Goal: Task Accomplishment & Management: Manage account settings

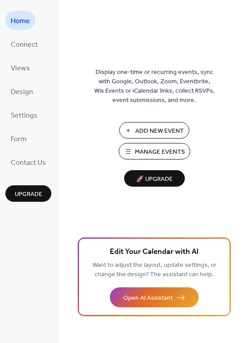
click at [162, 149] on span "Manage Events" at bounding box center [160, 152] width 50 height 9
click at [143, 152] on span "Manage Events" at bounding box center [160, 152] width 50 height 9
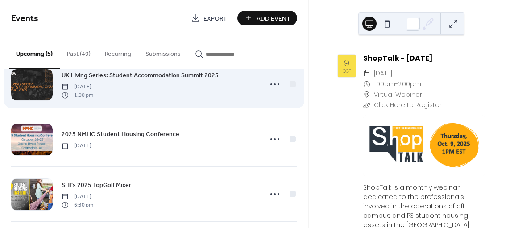
scroll to position [141, 0]
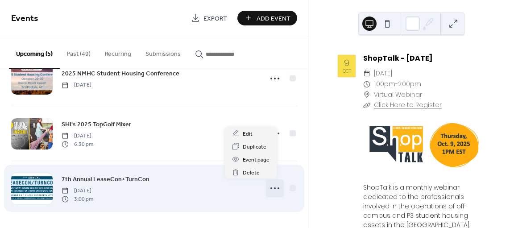
click at [275, 192] on div at bounding box center [275, 188] width 18 height 18
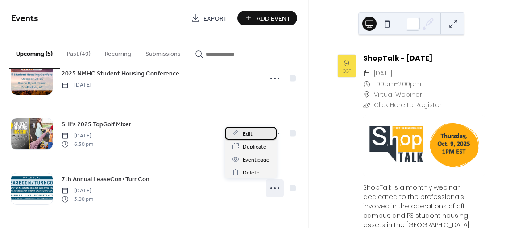
click at [239, 137] on div "Edit" at bounding box center [251, 133] width 52 height 13
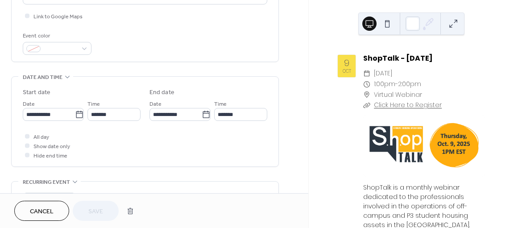
scroll to position [321, 0]
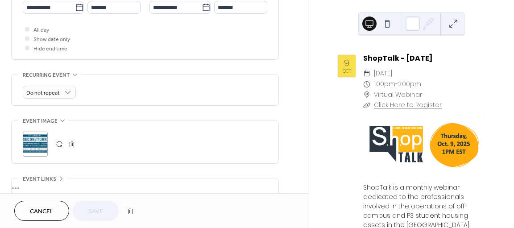
click at [62, 147] on button "button" at bounding box center [59, 144] width 12 height 12
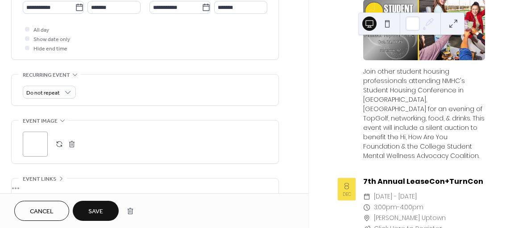
scroll to position [1351, 0]
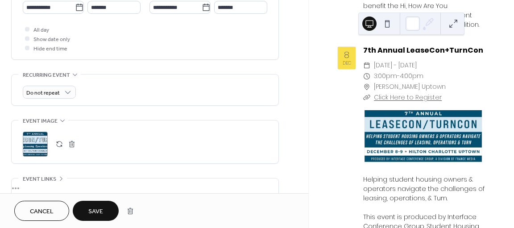
click at [87, 210] on button "Save" at bounding box center [96, 211] width 46 height 20
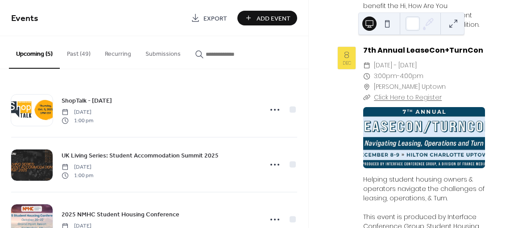
click at [453, 24] on button at bounding box center [453, 23] width 14 height 14
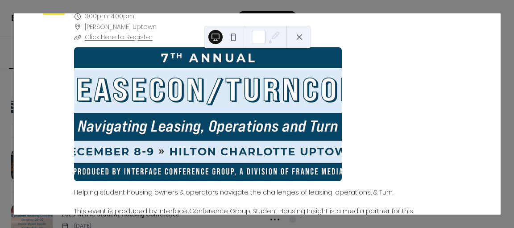
click at [272, 37] on icon at bounding box center [274, 35] width 7 height 7
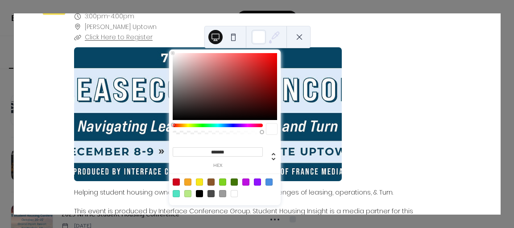
click at [272, 37] on icon at bounding box center [274, 35] width 7 height 7
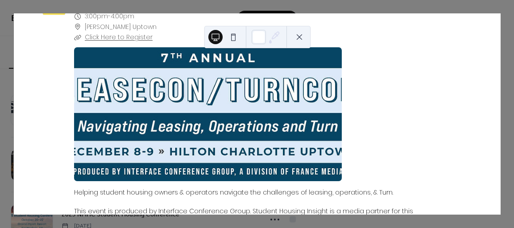
click at [208, 35] on div at bounding box center [224, 36] width 32 height 21
click at [210, 37] on button at bounding box center [215, 37] width 14 height 14
click at [232, 38] on button at bounding box center [233, 37] width 14 height 14
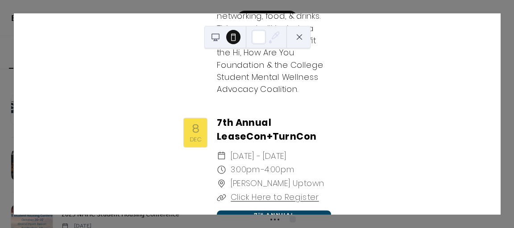
scroll to position [2032, 0]
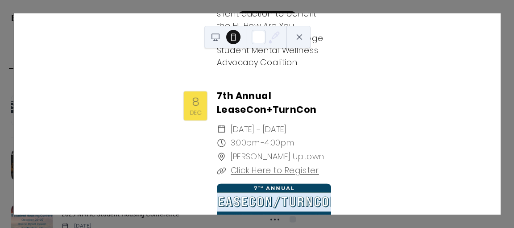
click at [302, 34] on button at bounding box center [299, 37] width 14 height 14
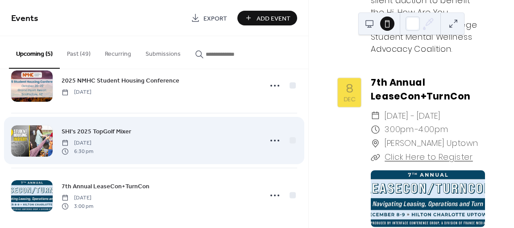
scroll to position [141, 0]
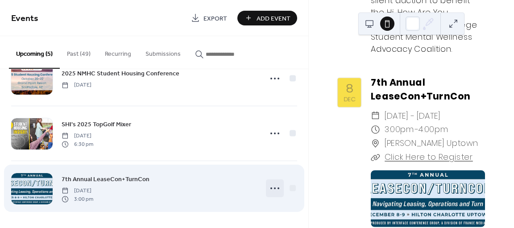
click at [270, 185] on icon at bounding box center [274, 188] width 14 height 14
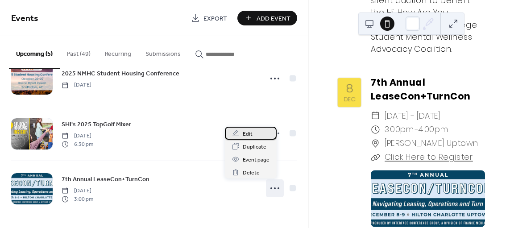
click at [243, 134] on span "Edit" at bounding box center [248, 133] width 10 height 9
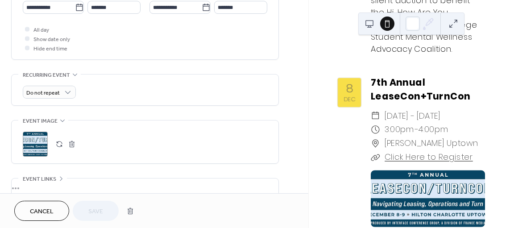
scroll to position [404, 0]
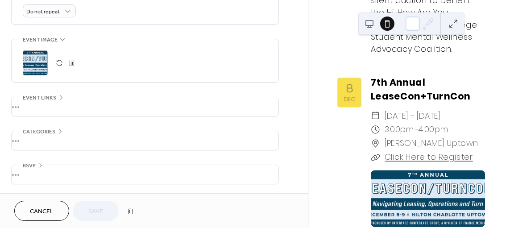
click at [63, 64] on button "button" at bounding box center [59, 63] width 12 height 12
click at [455, 170] on div at bounding box center [427, 198] width 114 height 57
click at [64, 63] on button "button" at bounding box center [59, 63] width 12 height 12
click at [402, 170] on div at bounding box center [427, 198] width 114 height 57
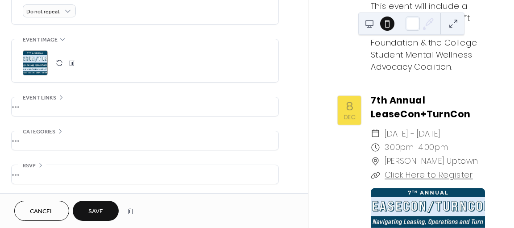
click at [74, 59] on button "button" at bounding box center [72, 63] width 12 height 12
click at [57, 59] on button "button" at bounding box center [59, 63] width 12 height 12
click at [390, 188] on div at bounding box center [427, 216] width 114 height 57
click at [452, 188] on div at bounding box center [427, 216] width 114 height 57
drag, startPoint x: 35, startPoint y: 64, endPoint x: 46, endPoint y: 69, distance: 12.2
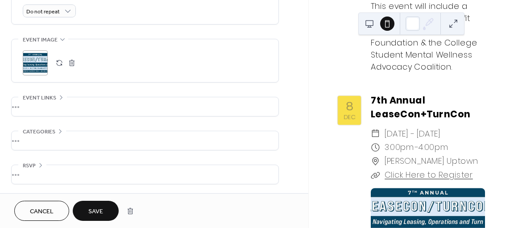
click at [46, 69] on div ";" at bounding box center [35, 62] width 25 height 25
click at [441, 188] on div at bounding box center [427, 216] width 114 height 57
click at [32, 65] on div ";" at bounding box center [35, 62] width 25 height 25
click at [421, 188] on div at bounding box center [427, 216] width 114 height 57
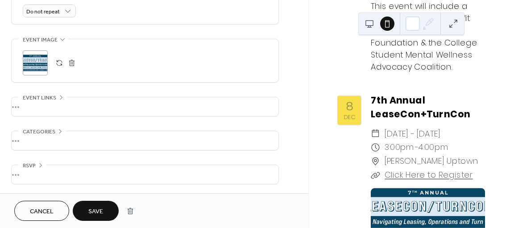
click at [388, 188] on div at bounding box center [427, 216] width 114 height 57
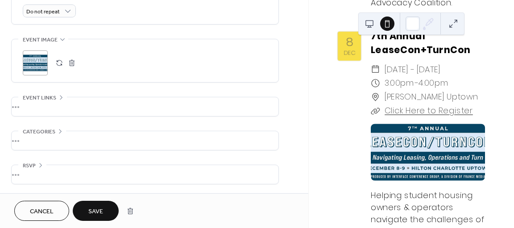
scroll to position [2043, 0]
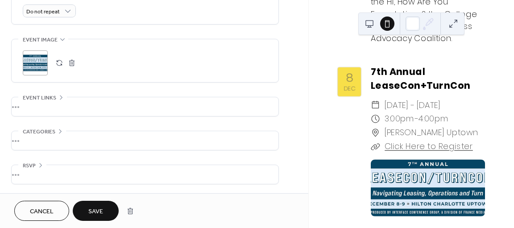
click at [430, 159] on div at bounding box center [427, 187] width 114 height 57
click at [455, 21] on button at bounding box center [453, 23] width 14 height 14
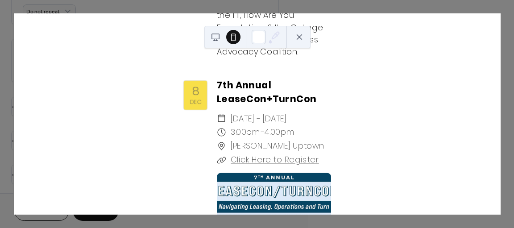
click at [304, 33] on button at bounding box center [299, 37] width 14 height 14
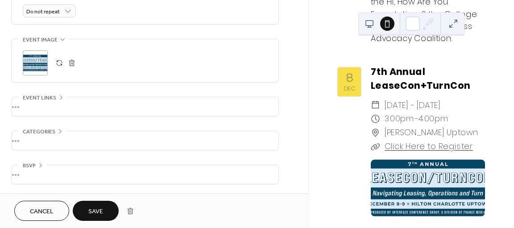
click at [70, 64] on button "button" at bounding box center [72, 63] width 12 height 12
click at [54, 64] on button "button" at bounding box center [59, 63] width 12 height 12
click at [444, 159] on div at bounding box center [427, 187] width 114 height 57
click at [411, 159] on div at bounding box center [427, 187] width 114 height 57
click at [418, 165] on div at bounding box center [427, 187] width 114 height 57
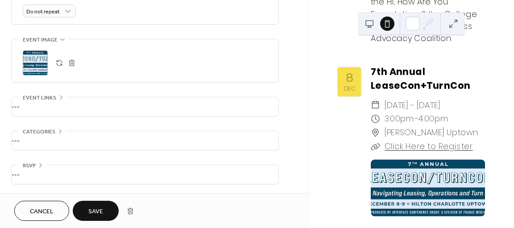
click at [461, 159] on div at bounding box center [427, 187] width 114 height 57
click at [386, 159] on div at bounding box center [427, 187] width 114 height 57
click at [72, 66] on button "button" at bounding box center [72, 63] width 12 height 12
click at [198, 70] on div ";" at bounding box center [145, 62] width 244 height 25
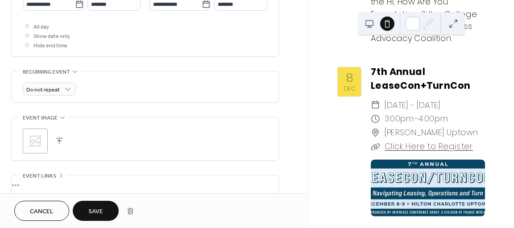
scroll to position [244, 0]
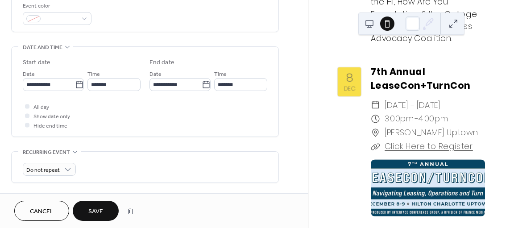
click at [42, 208] on span "Cancel" at bounding box center [42, 211] width 24 height 9
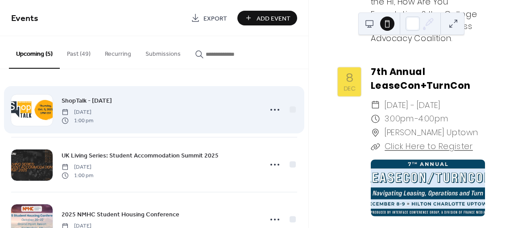
scroll to position [141, 0]
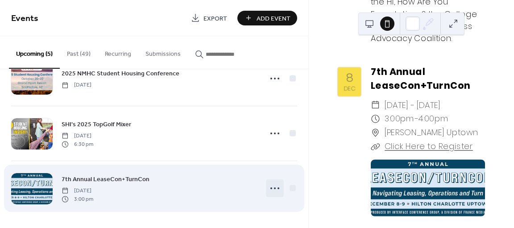
click at [269, 190] on icon at bounding box center [274, 188] width 14 height 14
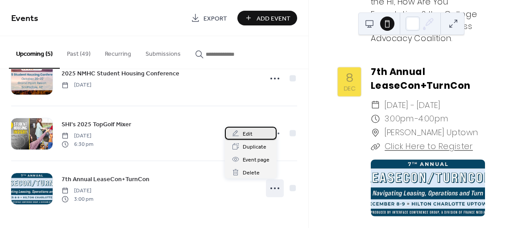
click at [240, 133] on div "Edit" at bounding box center [251, 133] width 52 height 13
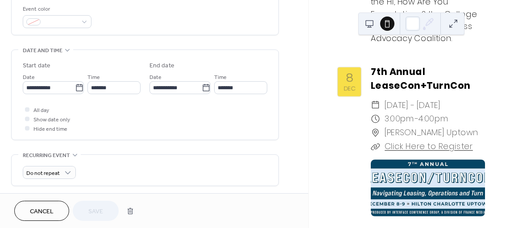
scroll to position [348, 0]
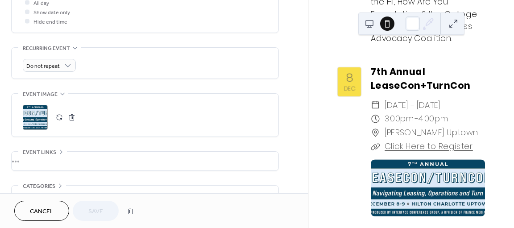
click at [77, 123] on div at bounding box center [65, 117] width 25 height 12
click at [74, 123] on button "button" at bounding box center [72, 117] width 12 height 12
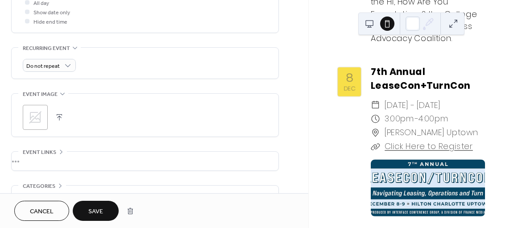
click at [62, 123] on button "button" at bounding box center [59, 117] width 12 height 12
click at [37, 114] on div ";" at bounding box center [35, 117] width 25 height 25
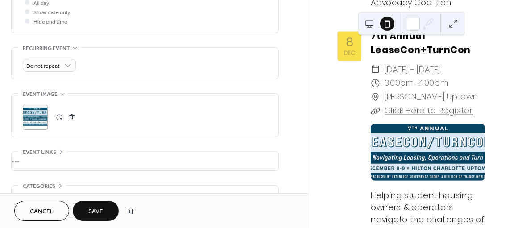
scroll to position [2051, 0]
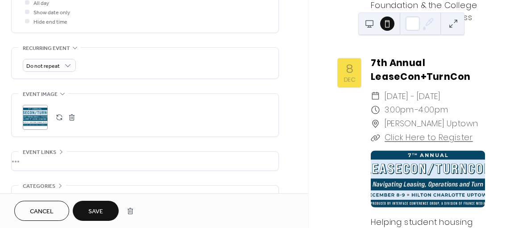
click at [92, 210] on span "Save" at bounding box center [95, 211] width 15 height 9
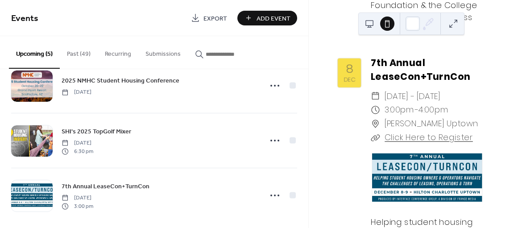
scroll to position [141, 0]
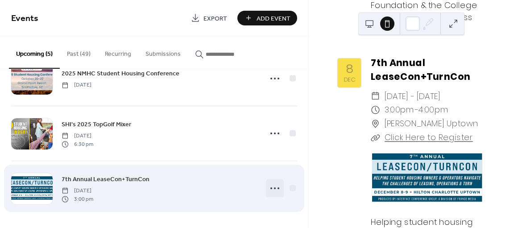
click at [273, 191] on icon at bounding box center [274, 188] width 14 height 14
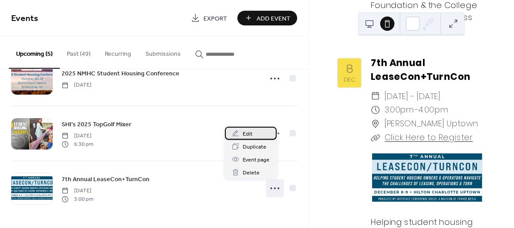
click at [258, 136] on div "Edit" at bounding box center [251, 133] width 52 height 13
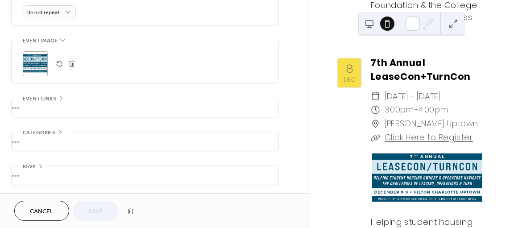
scroll to position [404, 0]
click at [70, 65] on button "button" at bounding box center [72, 63] width 12 height 12
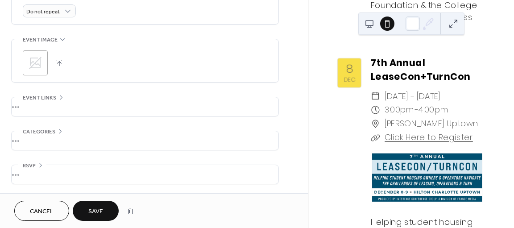
click at [62, 70] on div ";" at bounding box center [145, 62] width 244 height 25
click at [59, 65] on button "button" at bounding box center [59, 63] width 12 height 12
click at [76, 65] on button "button" at bounding box center [72, 63] width 12 height 12
click at [61, 60] on button "button" at bounding box center [59, 63] width 12 height 12
click at [421, 150] on div at bounding box center [427, 178] width 114 height 57
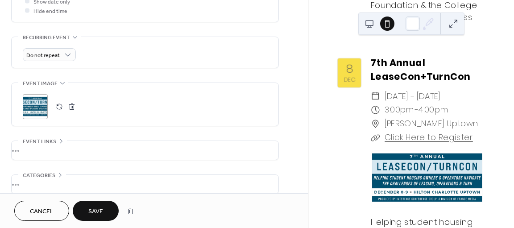
scroll to position [391, 0]
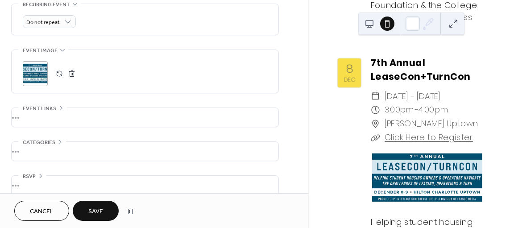
drag, startPoint x: 388, startPoint y: 135, endPoint x: 361, endPoint y: 137, distance: 27.7
click at [387, 150] on div at bounding box center [427, 178] width 114 height 57
click at [311, 147] on div "9 Oct ShopTalk - October '25 ​ Thursday, October 9, 2025 ​ 1:00pm - 2:00pm ​ Vi…" at bounding box center [410, 114] width 205 height 228
click at [34, 209] on span "Cancel" at bounding box center [42, 211] width 24 height 9
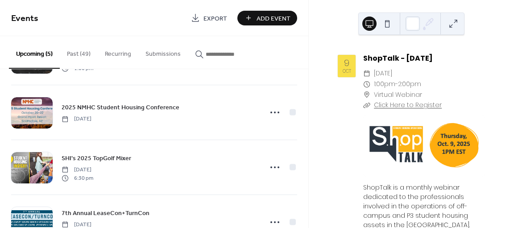
scroll to position [141, 0]
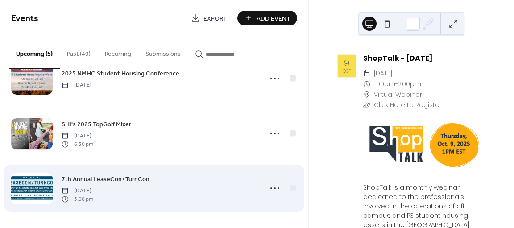
click at [32, 186] on div at bounding box center [31, 188] width 41 height 31
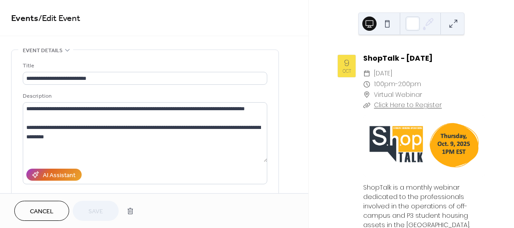
click at [276, 44] on div "**********" at bounding box center [154, 96] width 308 height 193
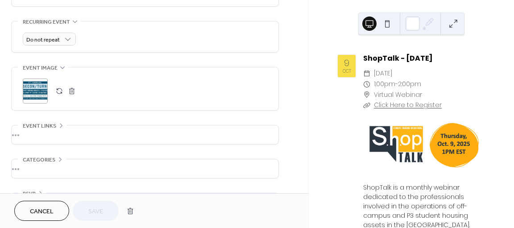
scroll to position [404, 0]
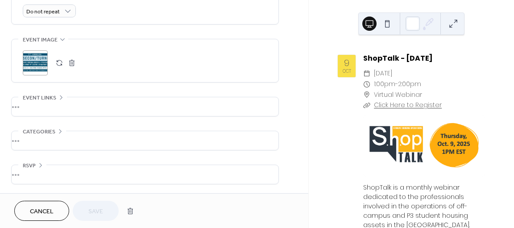
click at [70, 63] on button "button" at bounding box center [72, 63] width 12 height 12
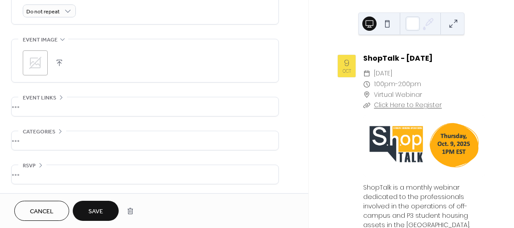
click at [56, 63] on button "button" at bounding box center [59, 63] width 12 height 12
click at [101, 210] on span "Save" at bounding box center [95, 211] width 15 height 9
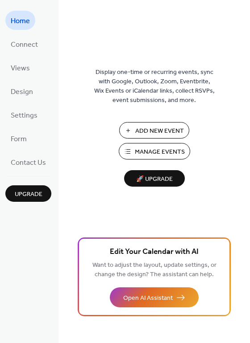
click at [140, 151] on span "Manage Events" at bounding box center [160, 152] width 50 height 9
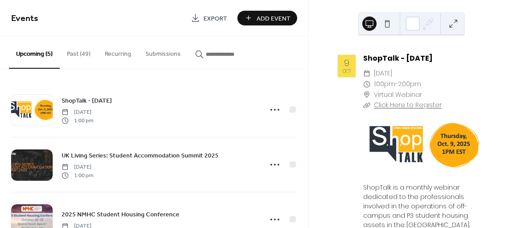
scroll to position [141, 0]
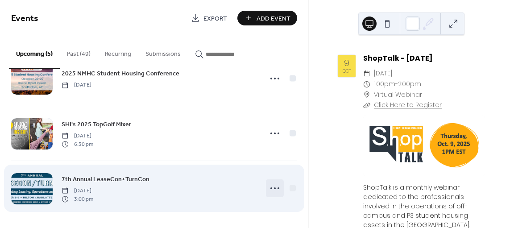
click at [267, 190] on icon at bounding box center [274, 188] width 14 height 14
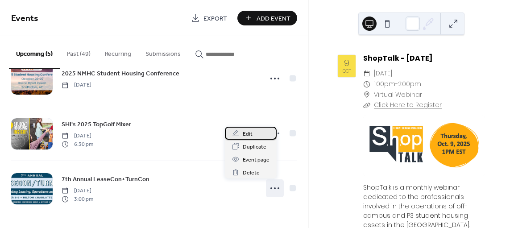
click at [267, 137] on div "Edit" at bounding box center [251, 133] width 52 height 13
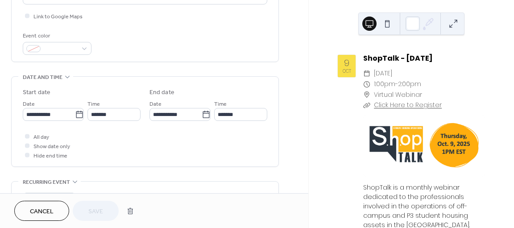
scroll to position [294, 0]
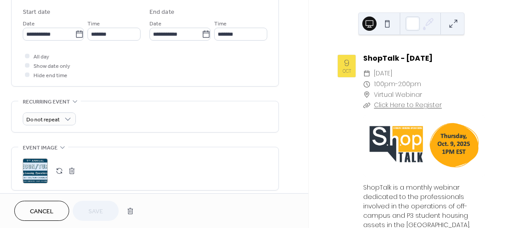
click at [74, 173] on button "button" at bounding box center [72, 170] width 12 height 12
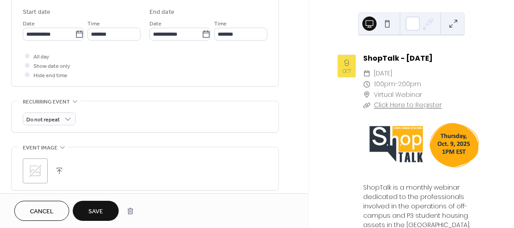
click at [61, 172] on button "button" at bounding box center [59, 170] width 12 height 12
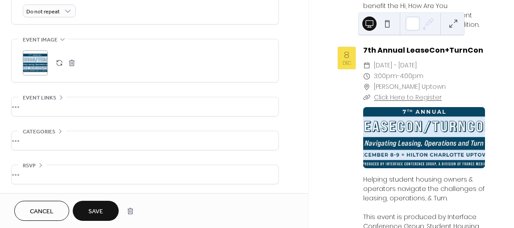
scroll to position [351, 0]
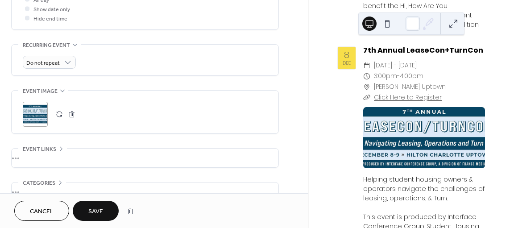
click at [385, 107] on div at bounding box center [424, 137] width 122 height 61
click at [451, 25] on button at bounding box center [453, 23] width 14 height 14
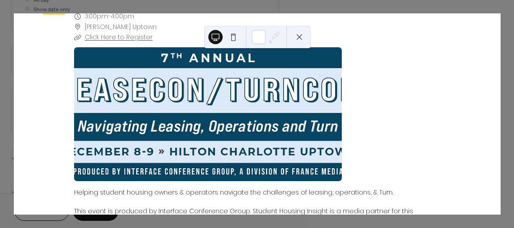
click at [302, 33] on button at bounding box center [299, 37] width 14 height 14
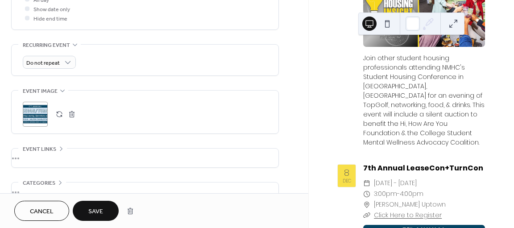
scroll to position [1213, 0]
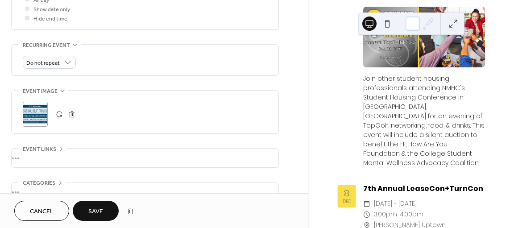
click at [77, 115] on button "button" at bounding box center [72, 114] width 12 height 12
click at [54, 120] on button "button" at bounding box center [59, 114] width 12 height 12
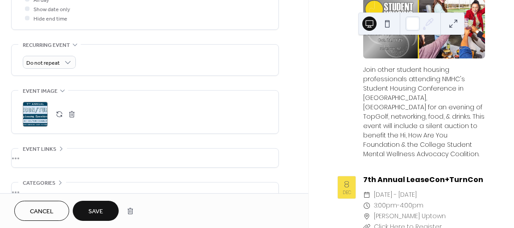
click at [70, 119] on button "button" at bounding box center [72, 114] width 12 height 12
click at [55, 117] on button "button" at bounding box center [59, 114] width 12 height 12
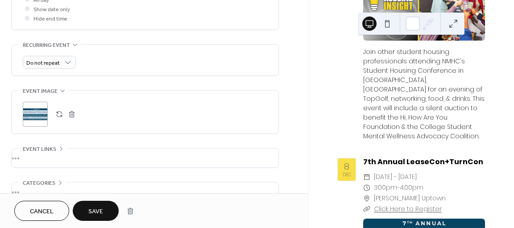
scroll to position [1257, 0]
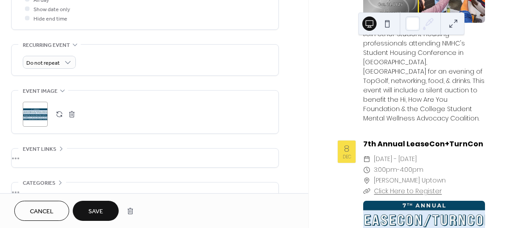
click at [98, 210] on span "Save" at bounding box center [95, 211] width 15 height 9
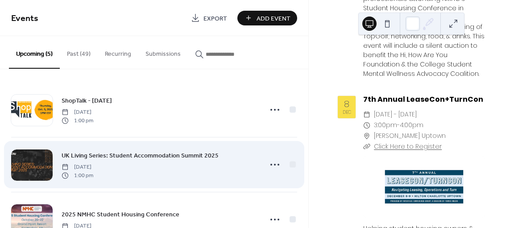
scroll to position [80, 0]
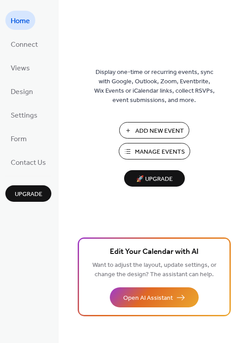
click at [141, 148] on span "Manage Events" at bounding box center [160, 152] width 50 height 9
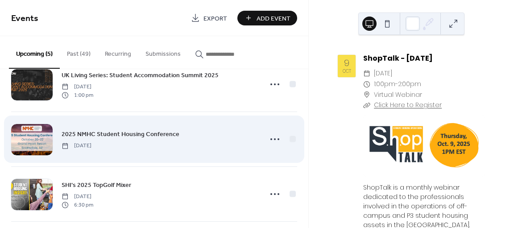
scroll to position [141, 0]
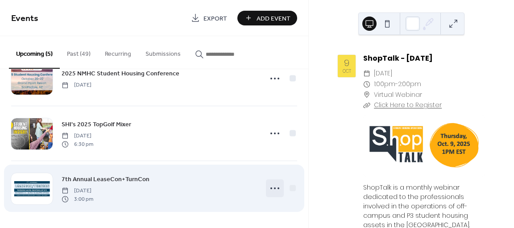
click at [267, 191] on icon at bounding box center [274, 188] width 14 height 14
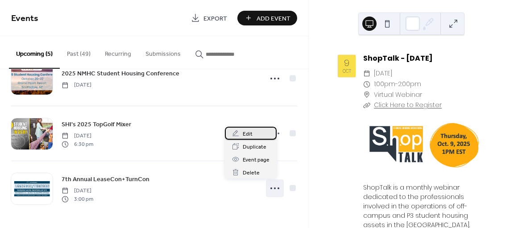
click at [250, 133] on span "Edit" at bounding box center [248, 133] width 10 height 9
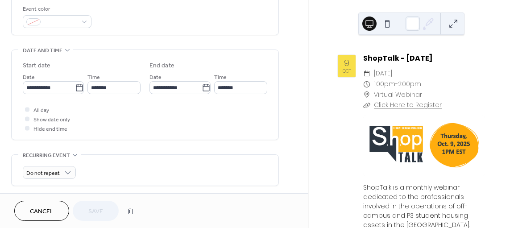
scroll to position [294, 0]
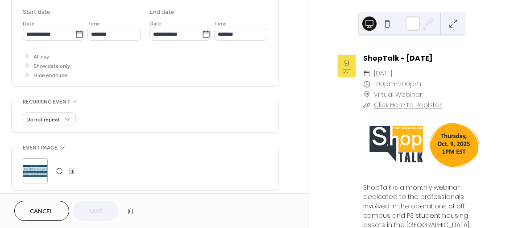
click at [62, 173] on button "button" at bounding box center [59, 170] width 12 height 12
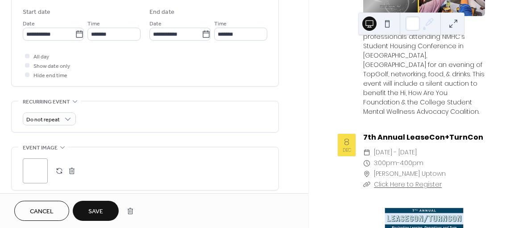
scroll to position [1351, 0]
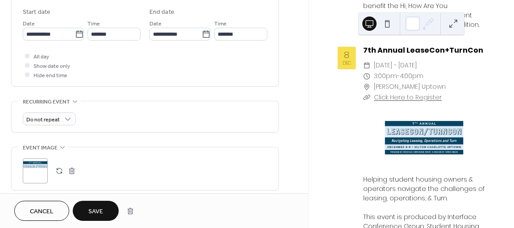
click at [89, 207] on span "Save" at bounding box center [95, 211] width 15 height 9
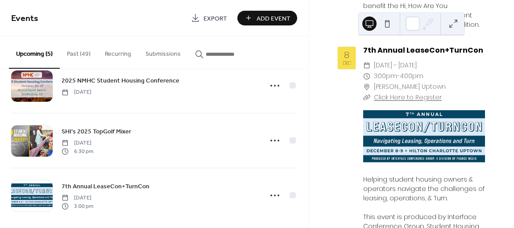
scroll to position [141, 0]
